Goal: Obtain resource: Obtain resource

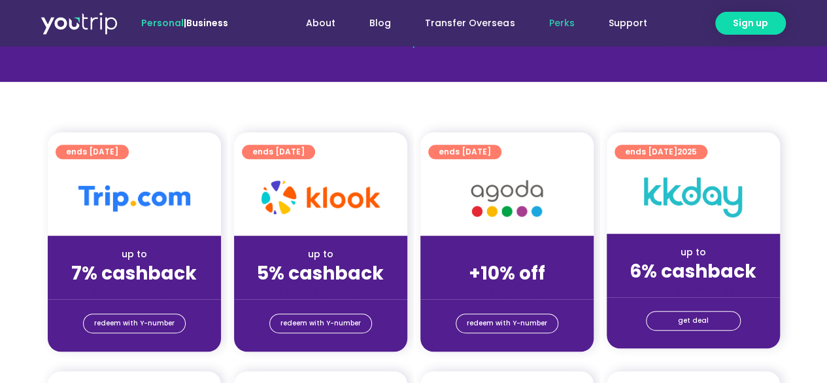
scroll to position [243, 0]
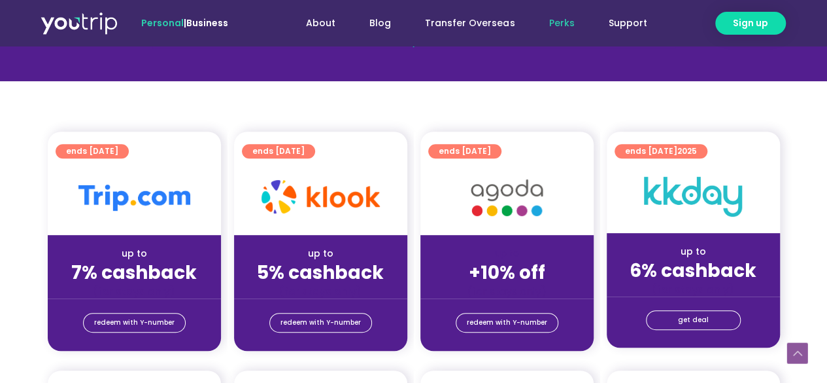
click at [164, 203] on img at bounding box center [134, 197] width 112 height 26
click at [155, 324] on span "redeem with Y-number" at bounding box center [134, 322] width 80 height 18
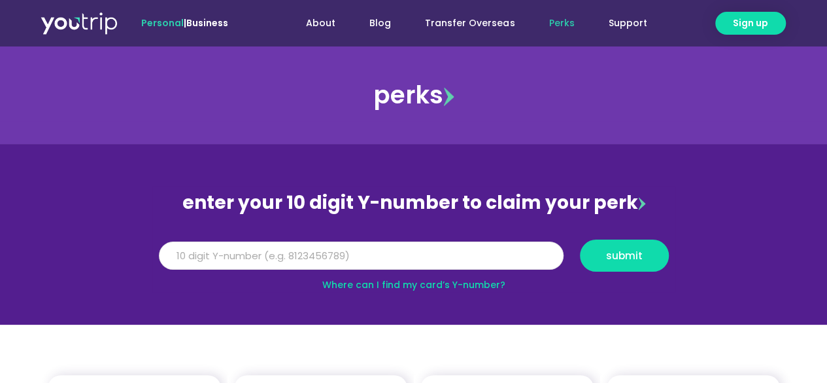
click at [378, 266] on input "Y Number" at bounding box center [361, 255] width 405 height 29
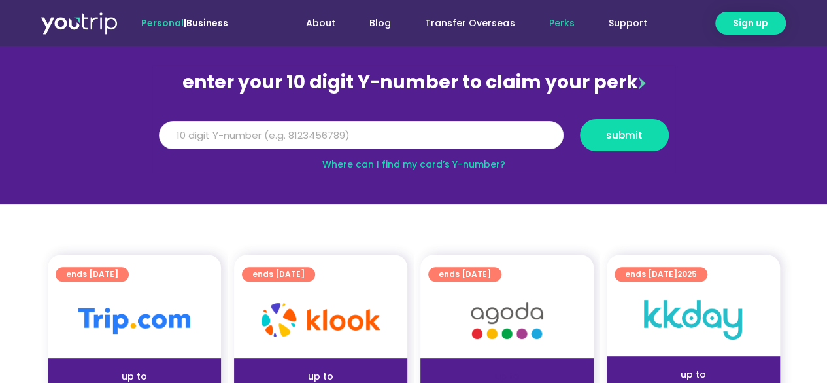
scroll to position [120, 0]
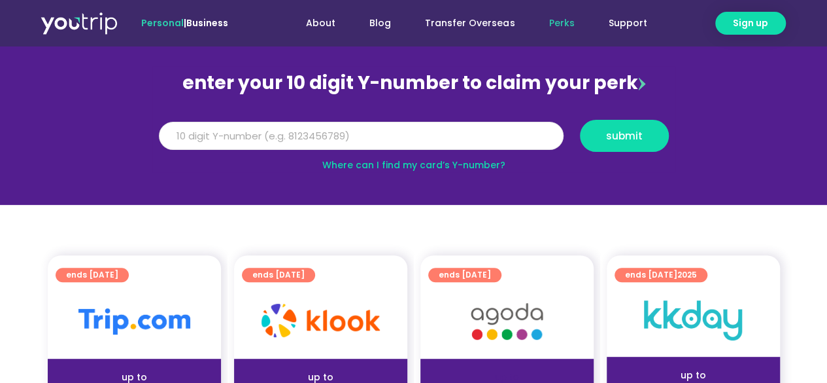
click at [396, 137] on input "Y Number" at bounding box center [361, 136] width 405 height 29
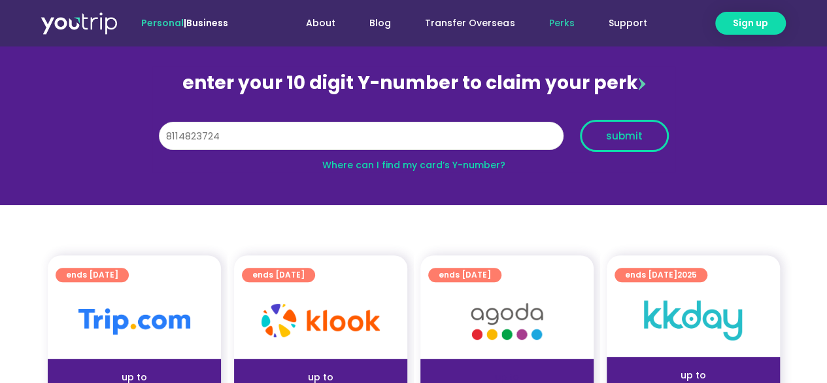
type input "8114823724"
click at [637, 137] on span "submit" at bounding box center [624, 136] width 37 height 10
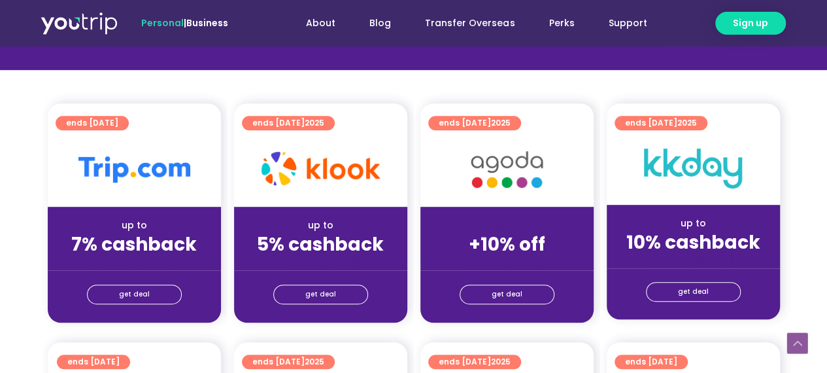
scroll to position [288, 0]
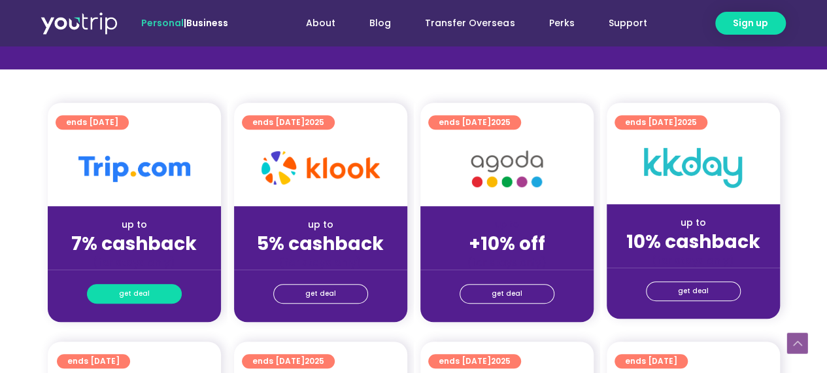
click at [145, 285] on span "get deal" at bounding box center [134, 294] width 31 height 18
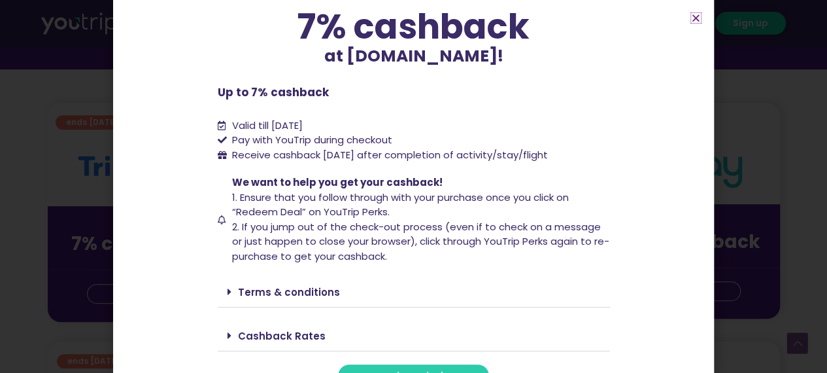
scroll to position [126, 0]
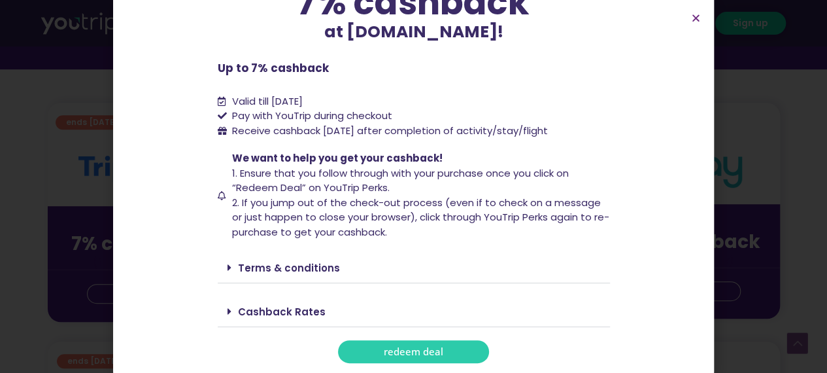
click at [420, 351] on span "redeem deal" at bounding box center [414, 352] width 60 height 10
